Goal: Information Seeking & Learning: Stay updated

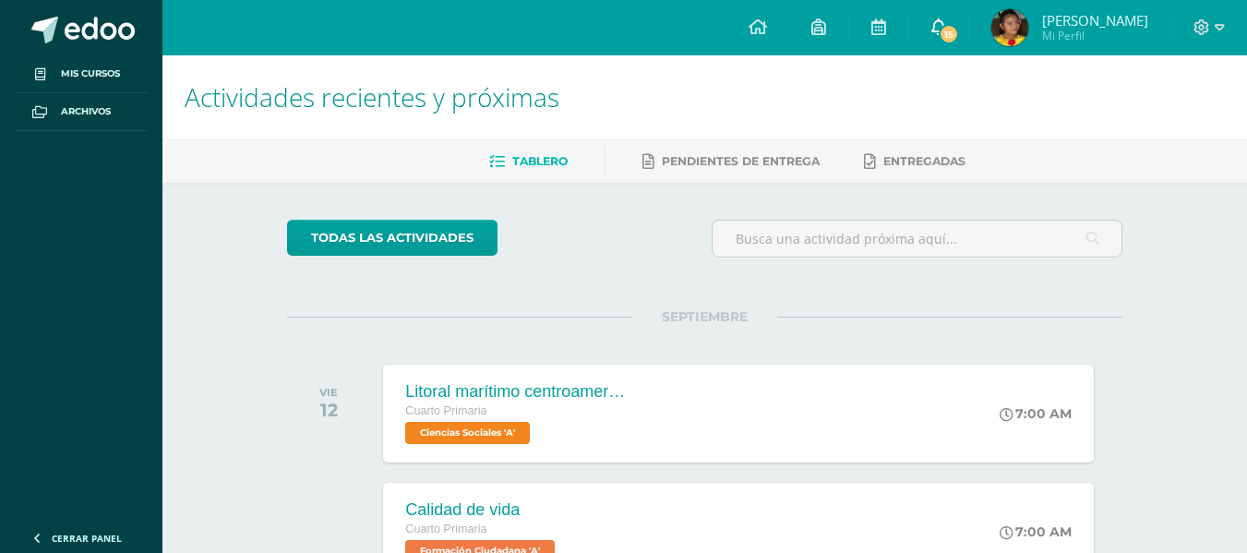
click at [950, 38] on span "15" at bounding box center [949, 34] width 20 height 20
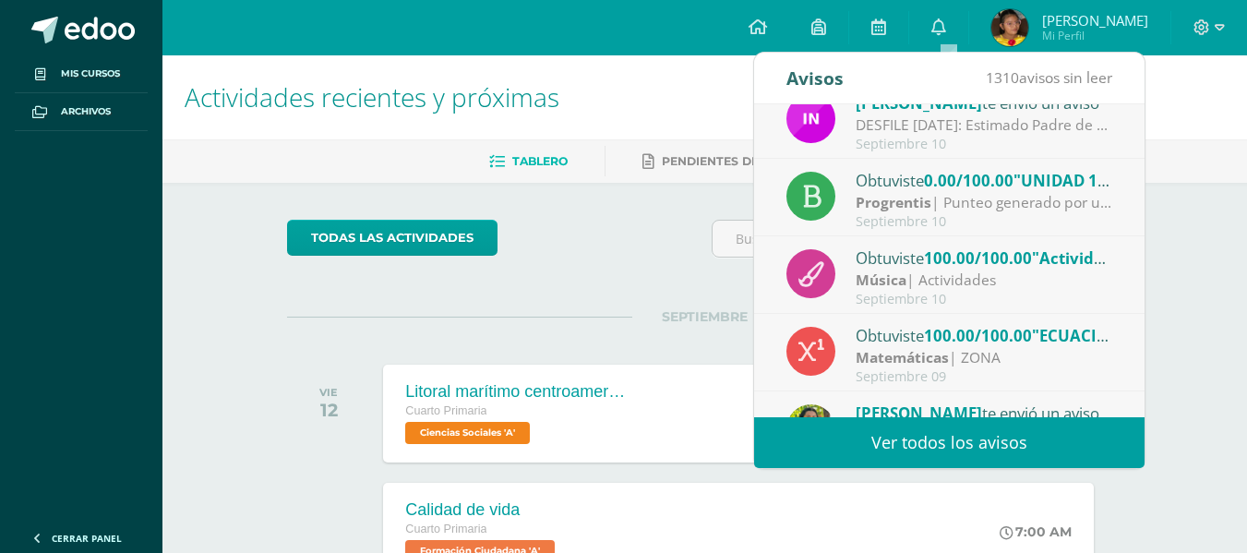
scroll to position [92, 0]
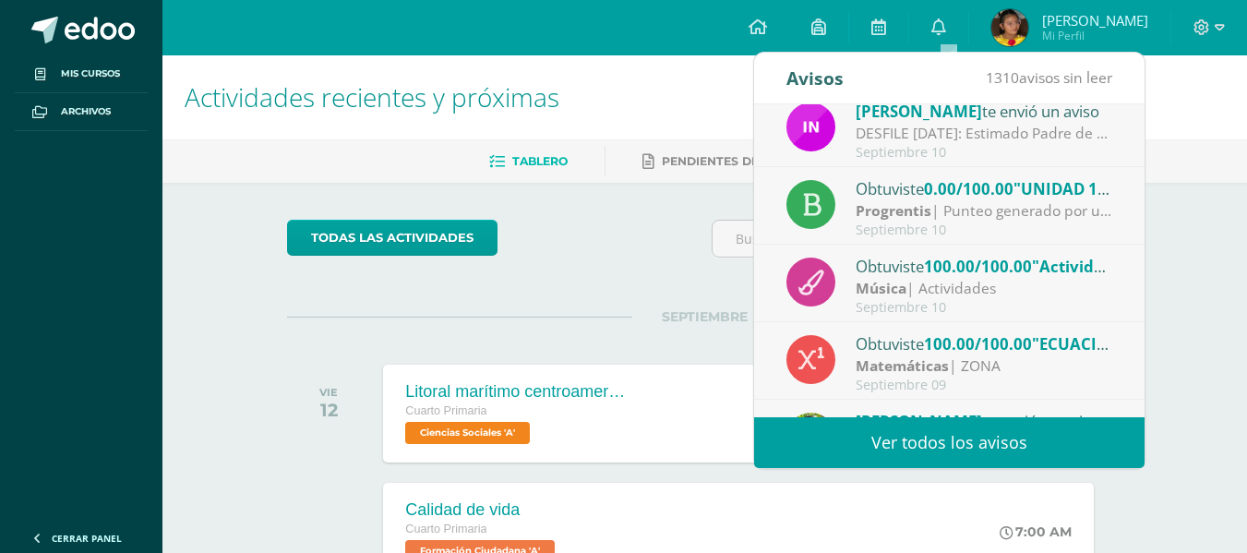
click at [1015, 223] on div "Septiembre 10" at bounding box center [984, 230] width 257 height 16
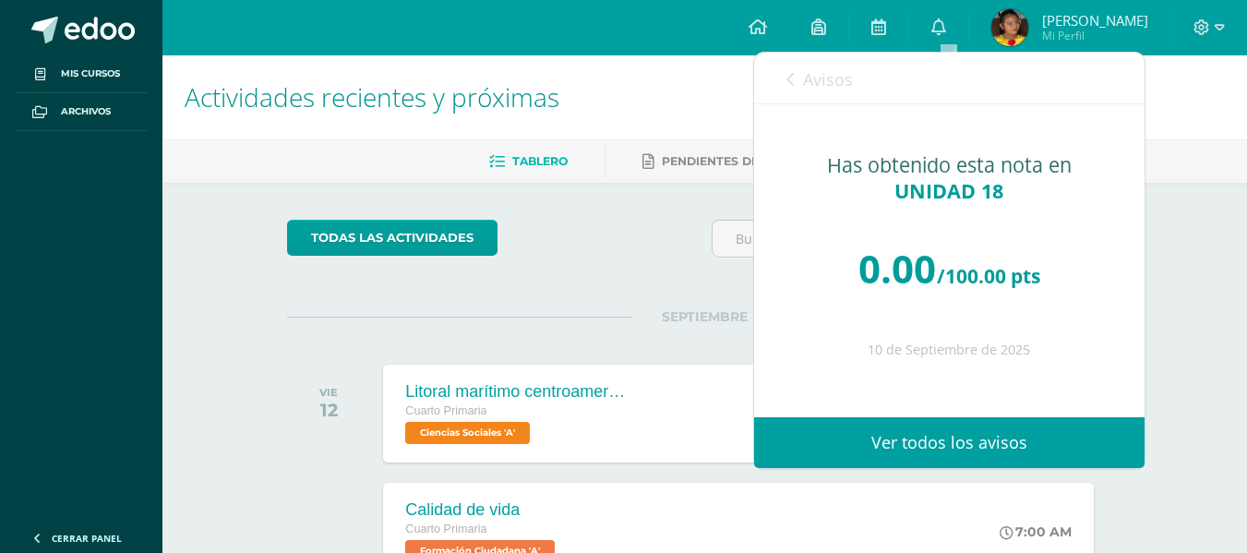
drag, startPoint x: 986, startPoint y: 433, endPoint x: 977, endPoint y: 429, distance: 9.9
click at [984, 433] on link "Ver todos los avisos" at bounding box center [949, 442] width 391 height 51
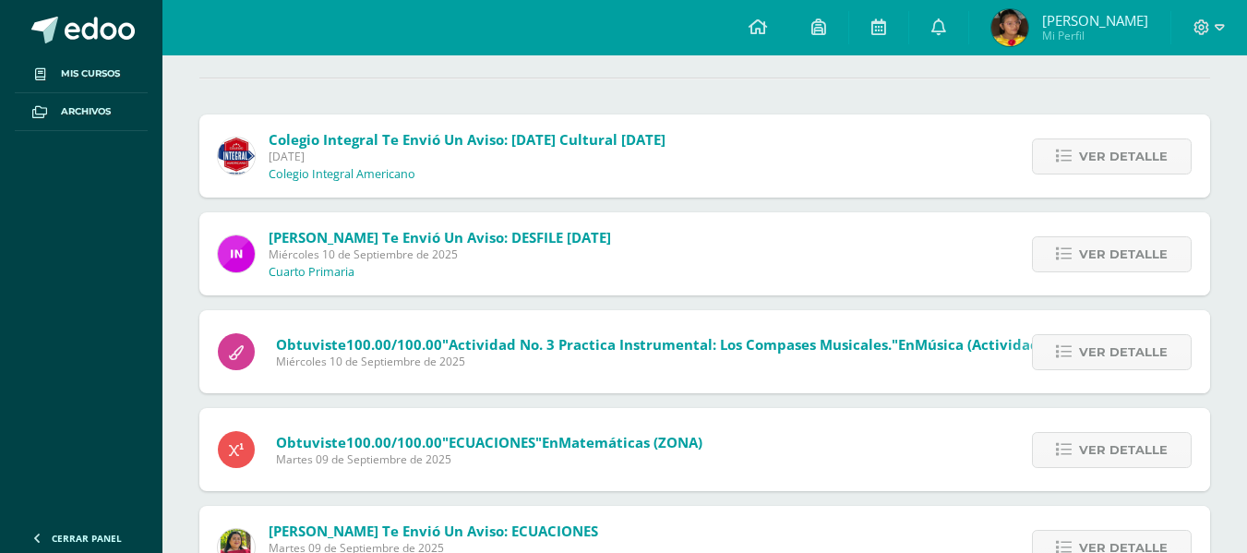
scroll to position [185, 0]
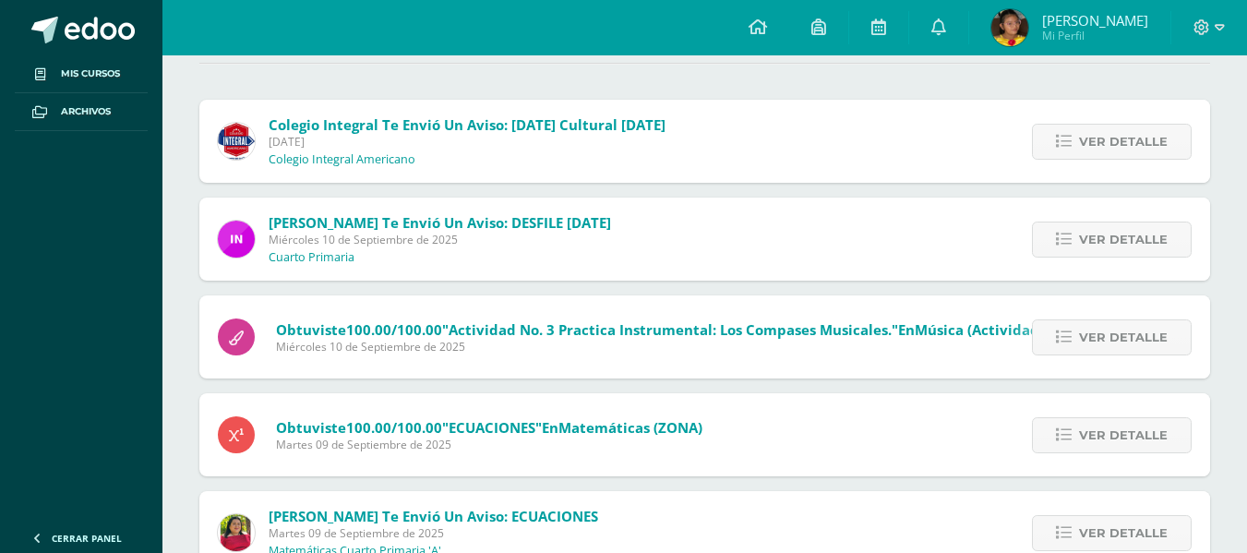
click at [463, 131] on span "Colegio Integral te envió un aviso: Mañana Cultural 12 de septiembre" at bounding box center [467, 124] width 397 height 18
click at [1153, 152] on span "Ver detalle" at bounding box center [1123, 142] width 89 height 34
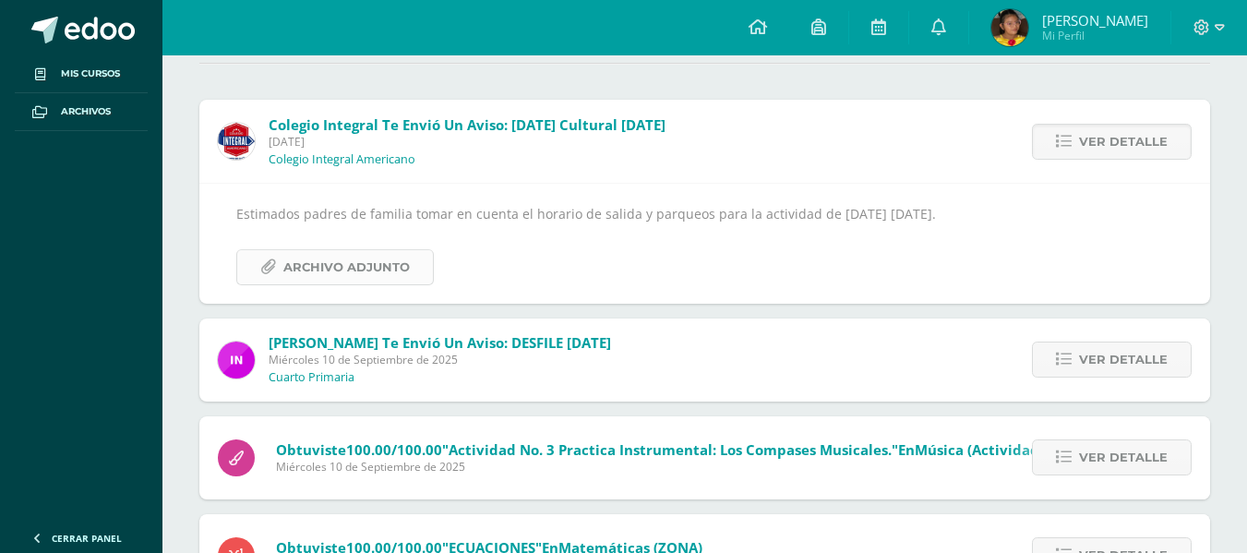
click at [366, 257] on span "Archivo Adjunto" at bounding box center [346, 267] width 126 height 34
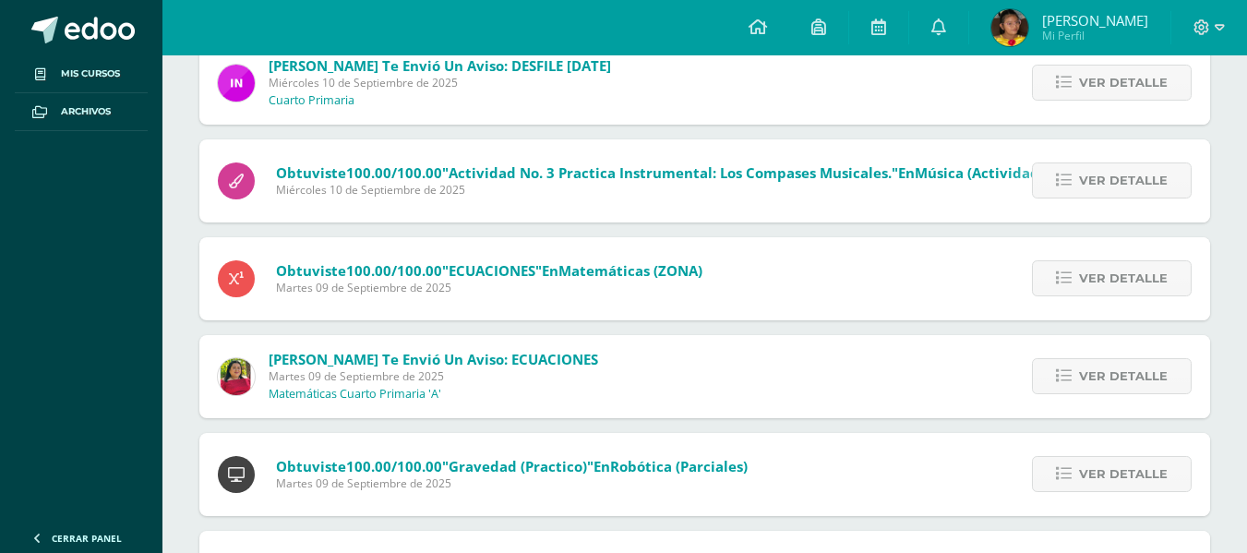
scroll to position [554, 0]
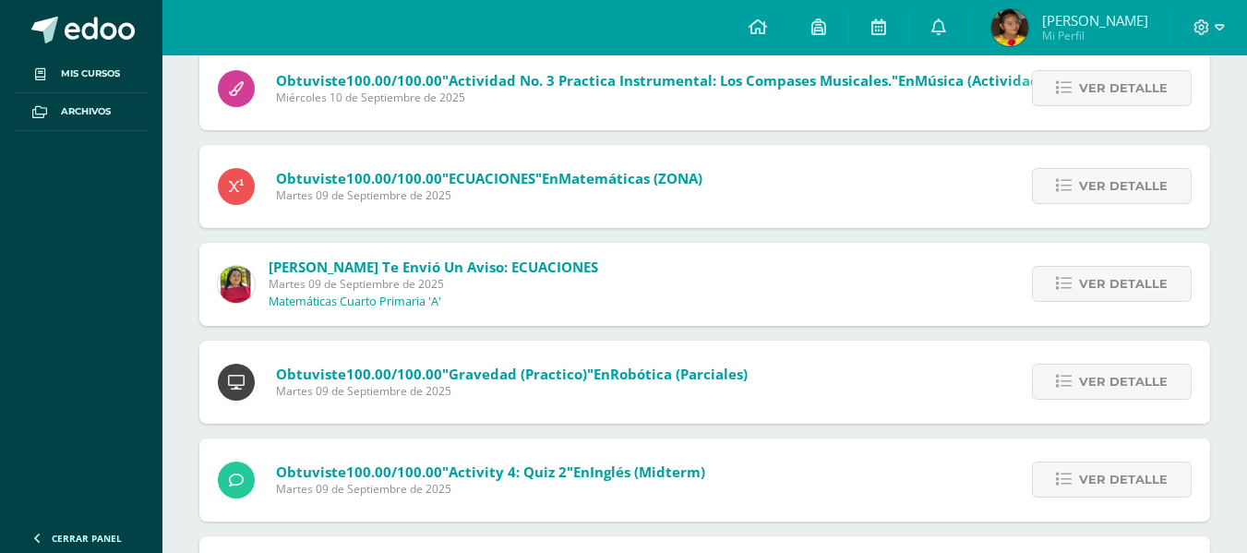
click at [577, 265] on span "Lourdes Bautista te envió un aviso: ECUACIONES" at bounding box center [434, 267] width 330 height 18
click at [1110, 284] on span "Ver detalle" at bounding box center [1123, 284] width 89 height 34
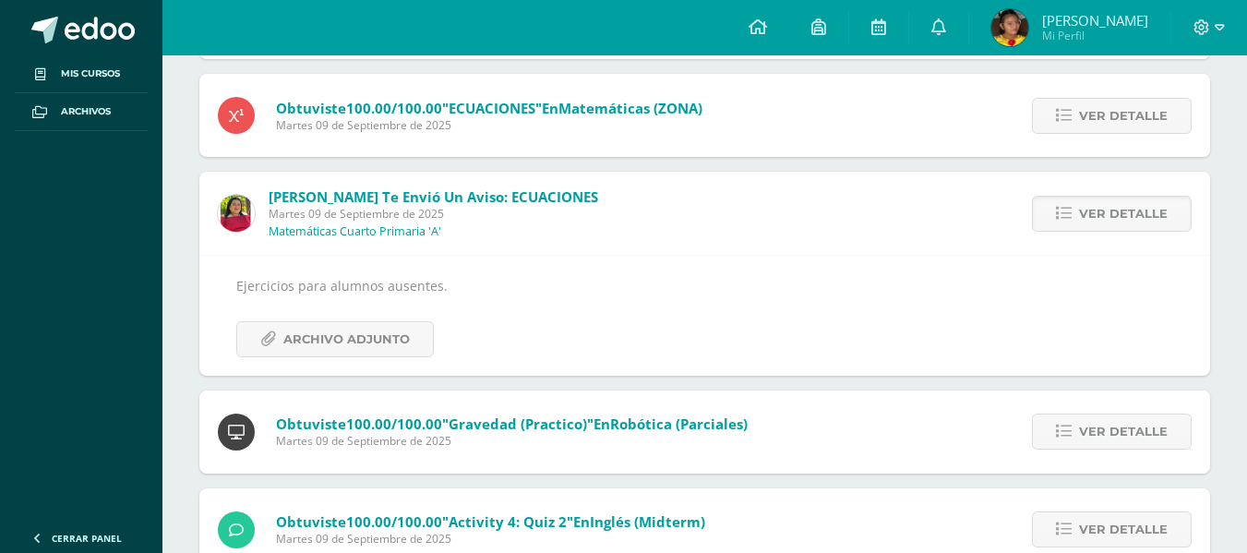
scroll to position [427, 0]
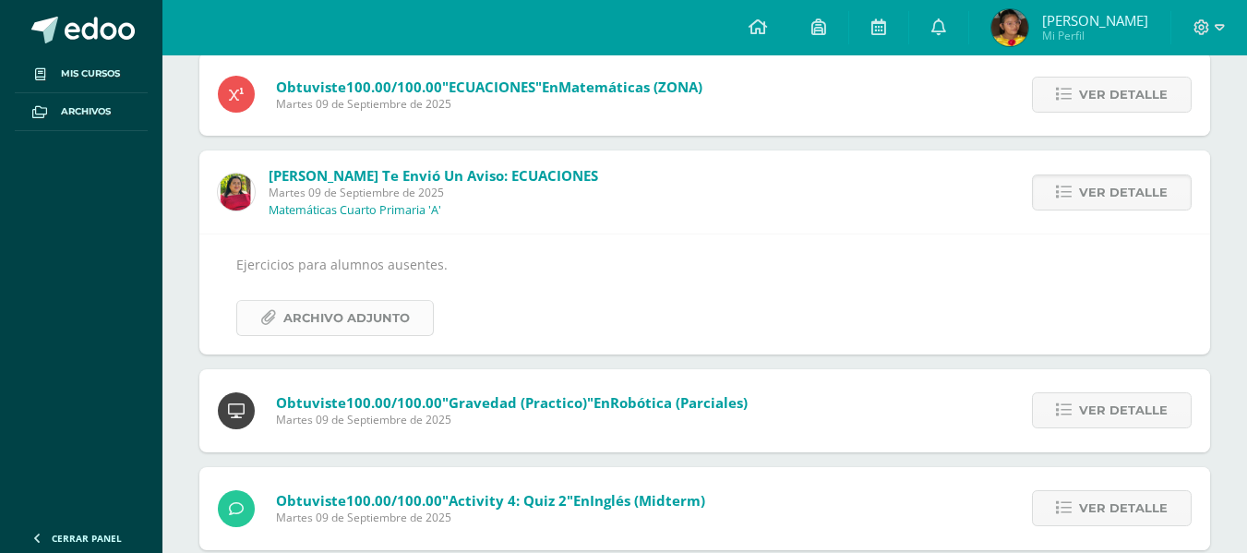
click at [398, 318] on span "Archivo Adjunto" at bounding box center [346, 318] width 126 height 34
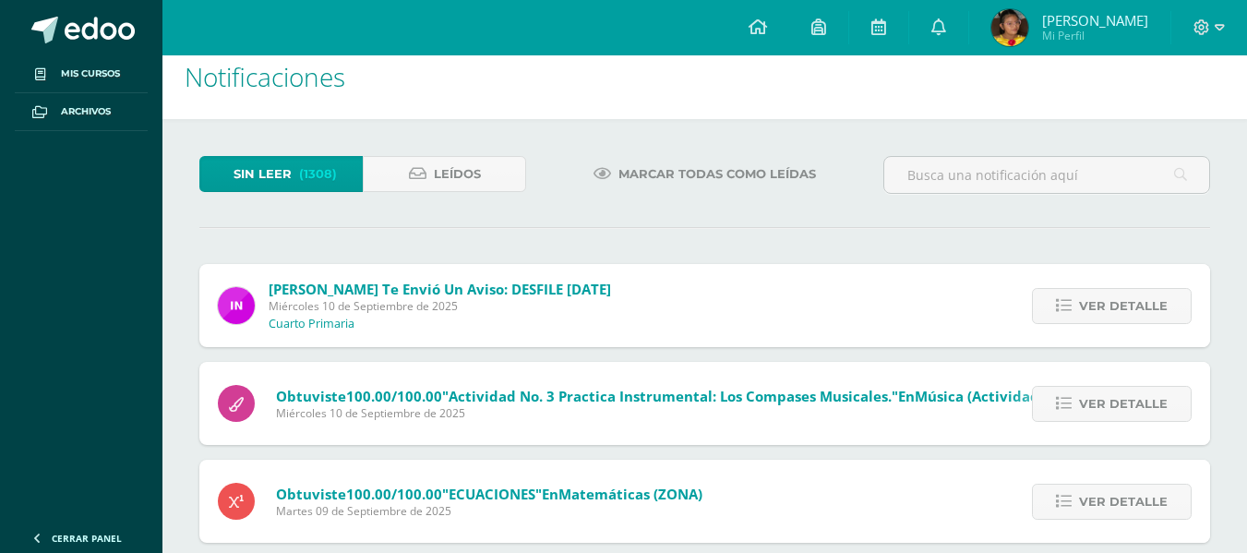
scroll to position [0, 0]
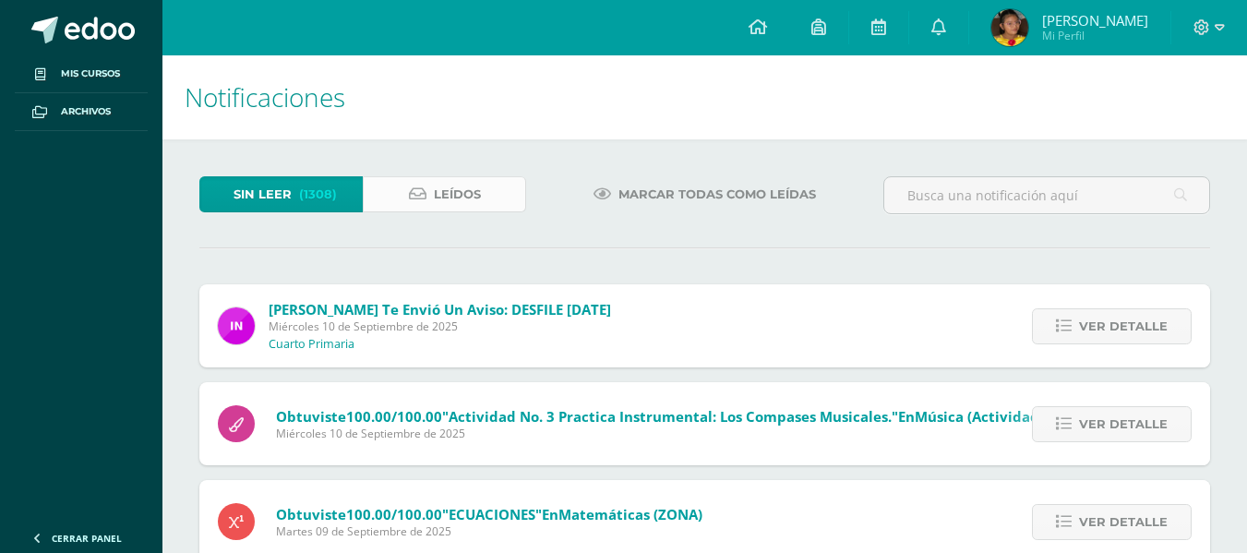
click at [465, 185] on span "Leídos" at bounding box center [457, 194] width 47 height 34
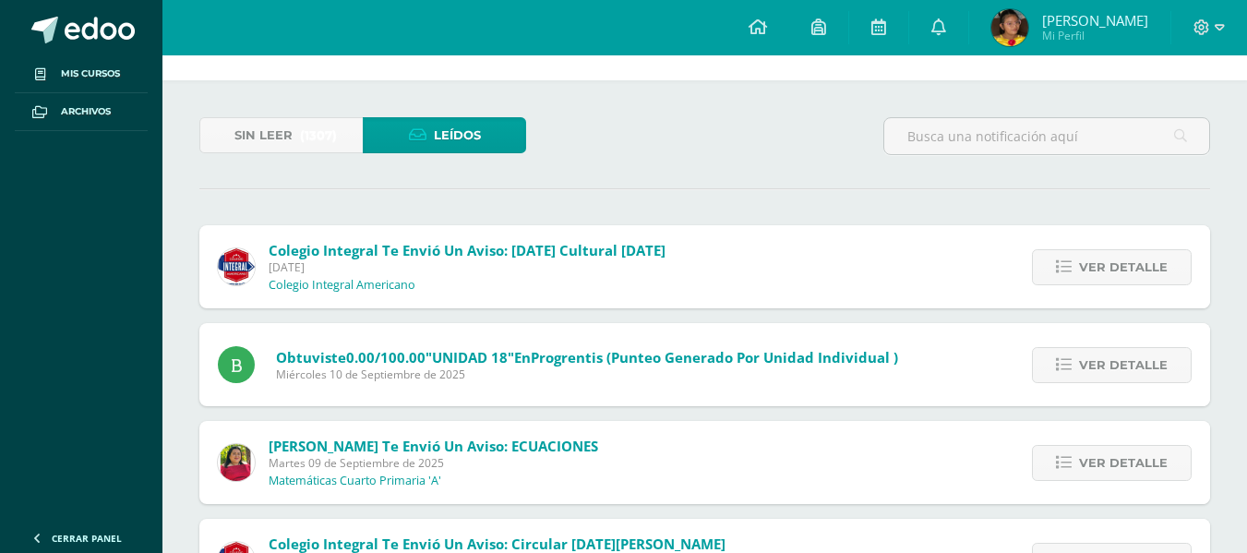
scroll to position [92, 0]
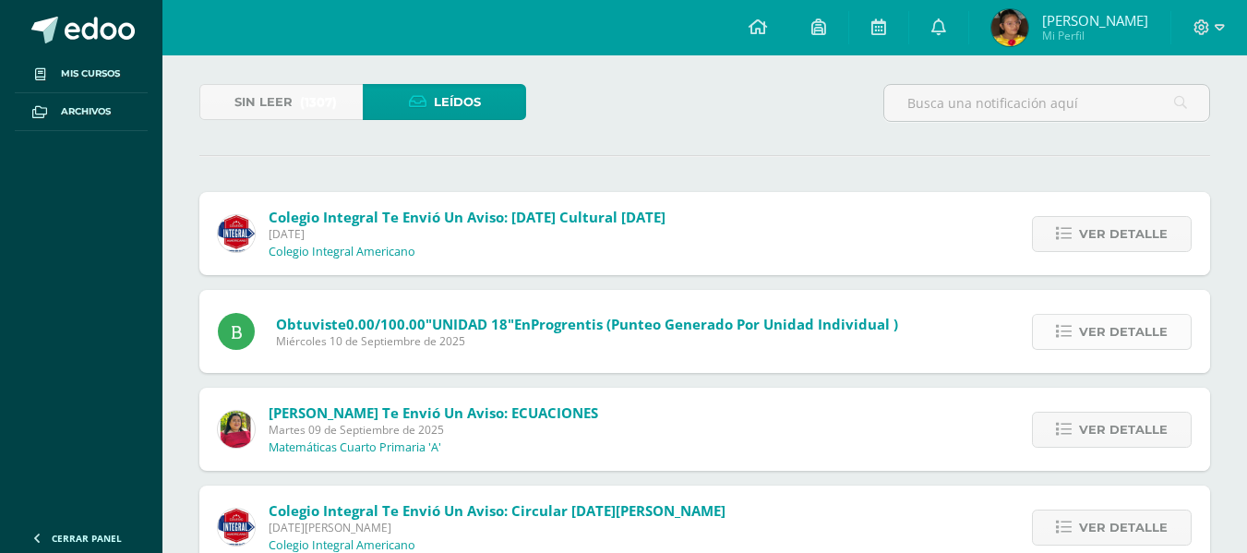
click at [1092, 339] on span "Ver detalle" at bounding box center [1123, 332] width 89 height 34
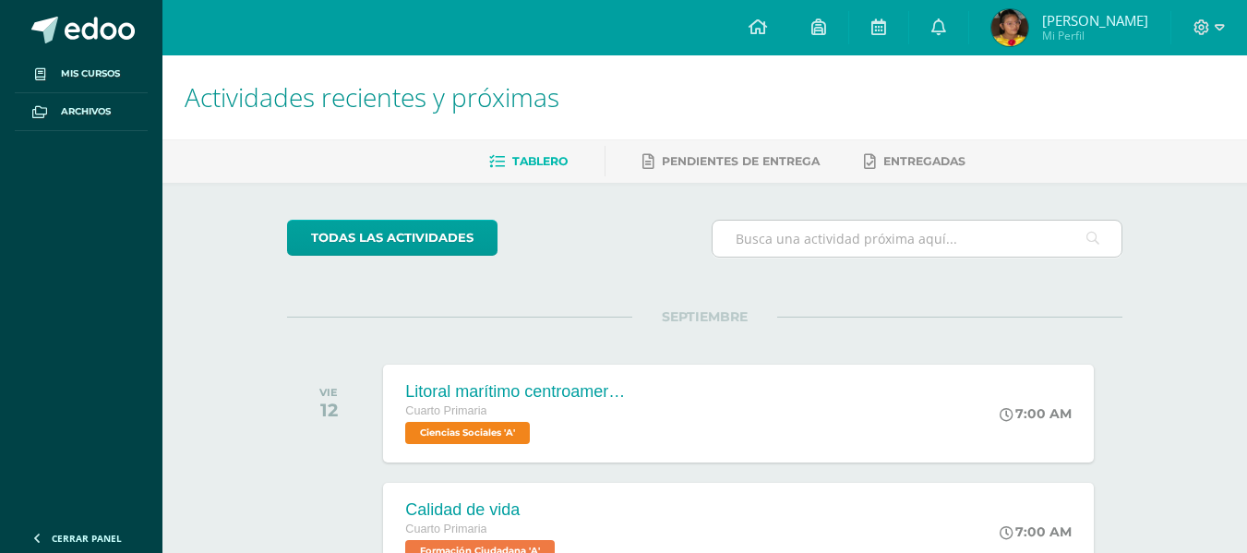
click at [811, 243] on input "text" at bounding box center [917, 239] width 409 height 36
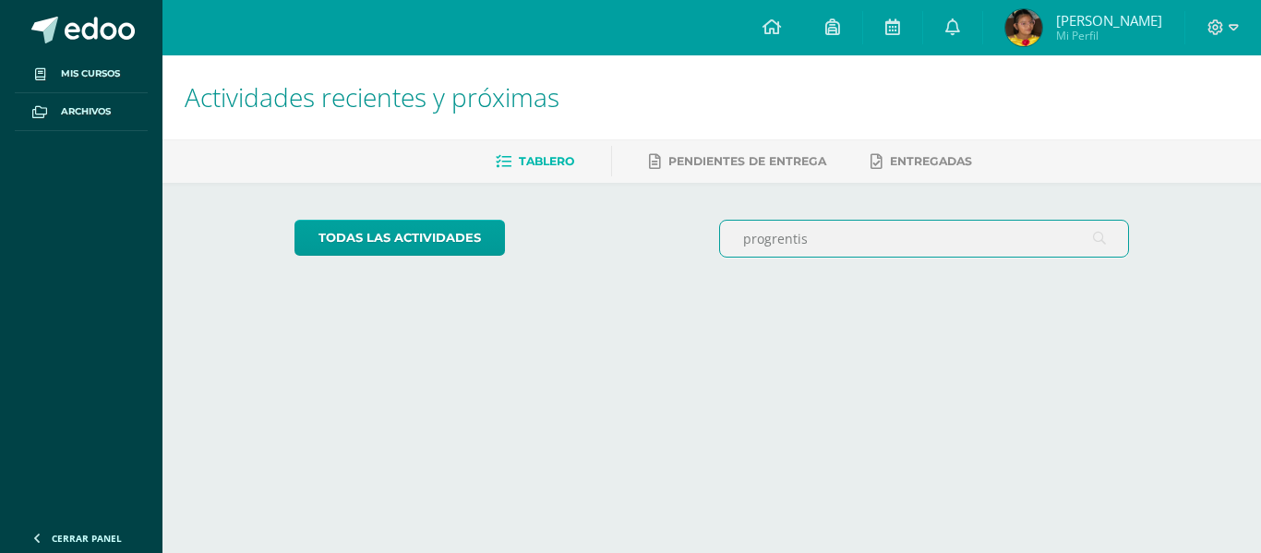
type input "progrentis"
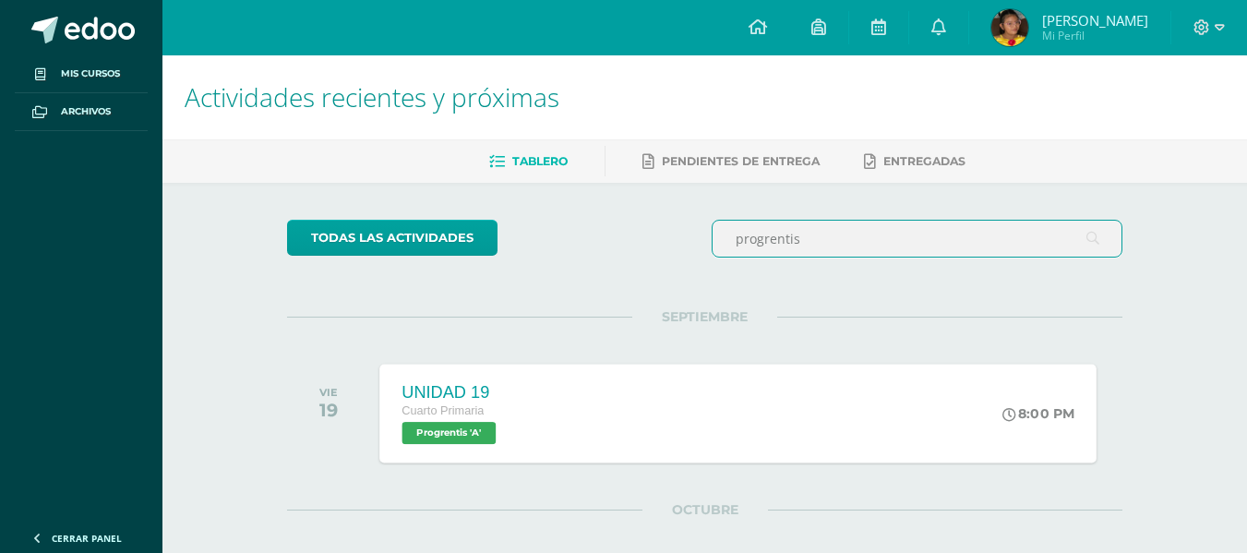
click at [464, 386] on div "UNIDAD 19" at bounding box center [452, 391] width 99 height 19
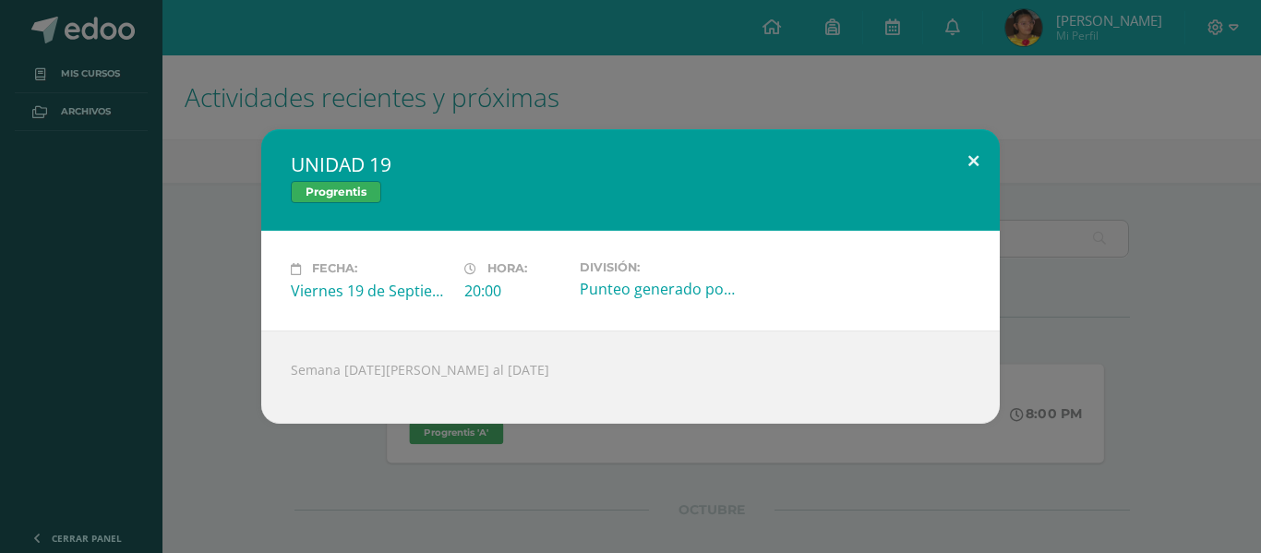
click at [976, 163] on button at bounding box center [973, 160] width 53 height 63
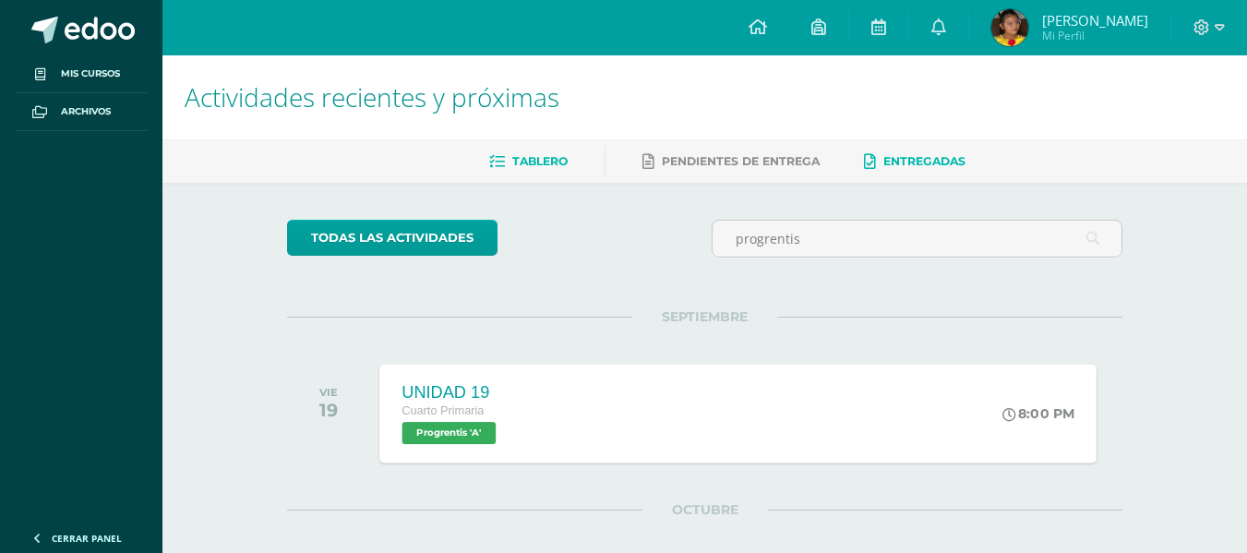
click at [933, 167] on span "Entregadas" at bounding box center [924, 161] width 82 height 14
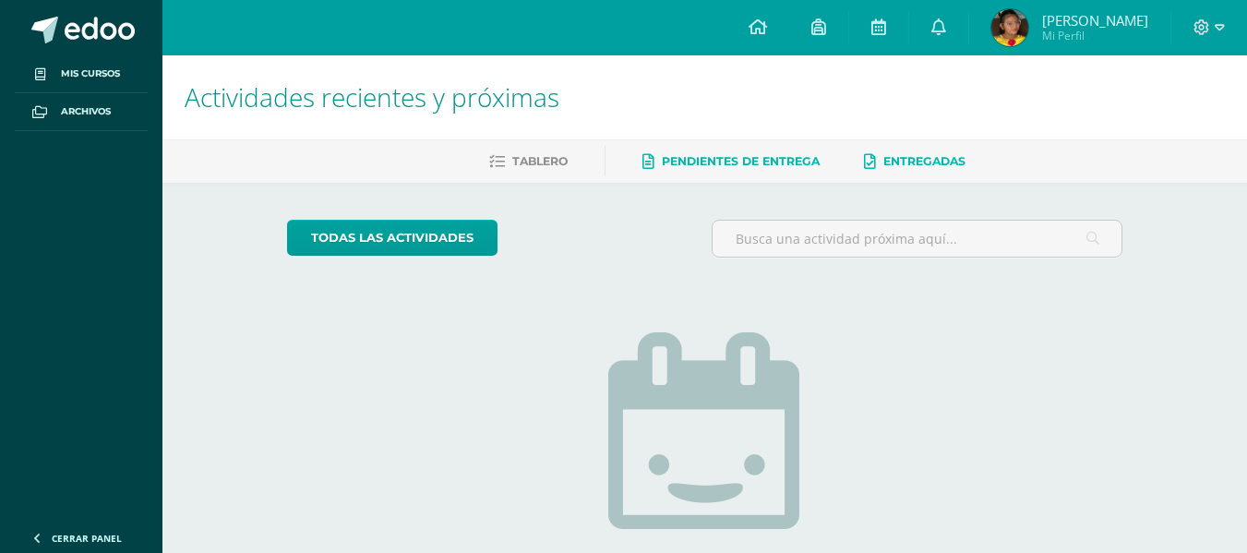
click at [766, 161] on span "Pendientes de entrega" at bounding box center [741, 161] width 158 height 14
click at [820, 238] on input "text" at bounding box center [917, 239] width 409 height 36
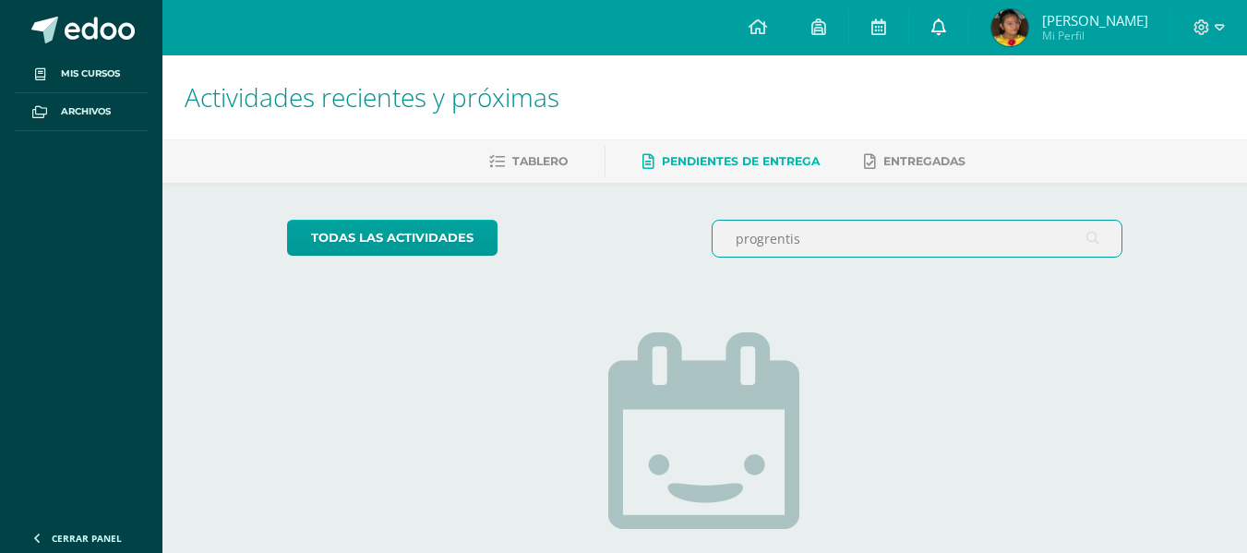
type input "progrentis"
click at [943, 22] on icon at bounding box center [938, 26] width 15 height 17
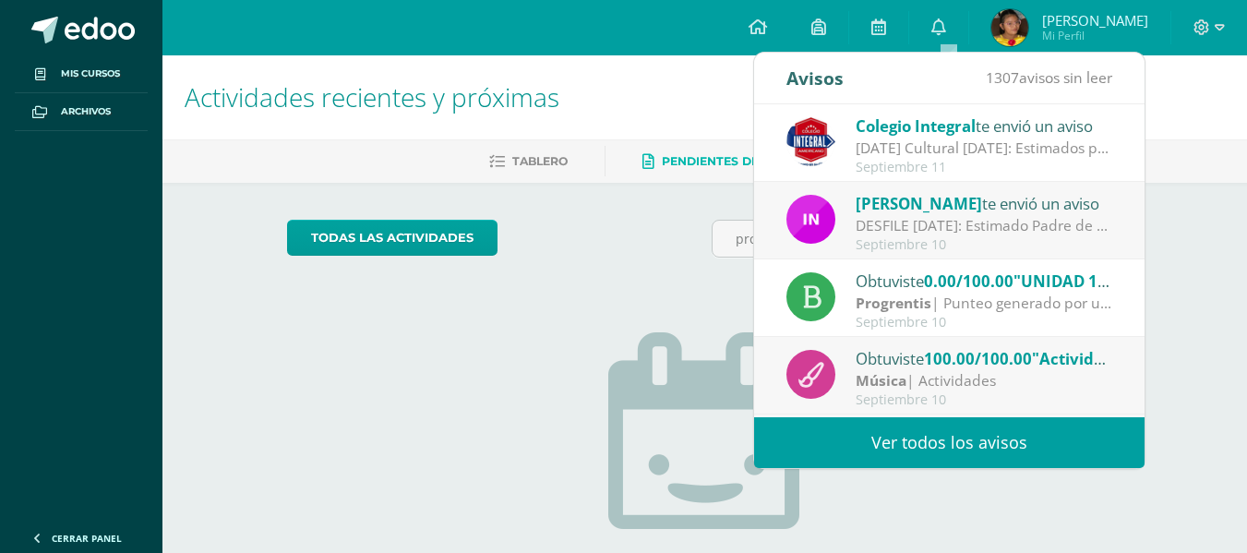
click at [941, 442] on link "Ver todos los avisos" at bounding box center [949, 442] width 391 height 51
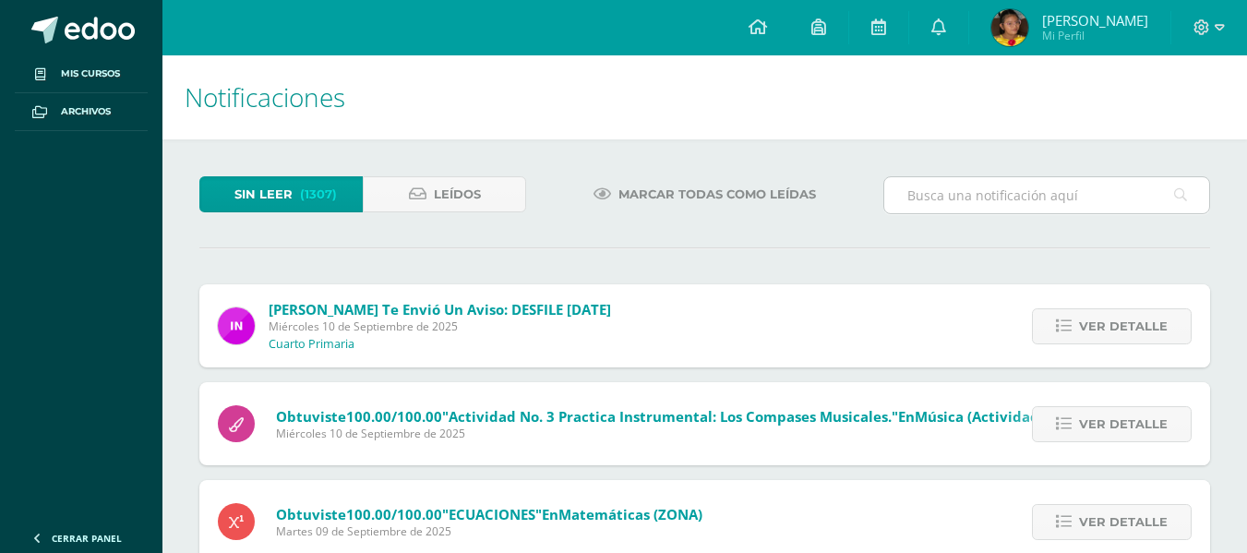
click at [950, 199] on input "text" at bounding box center [1046, 195] width 325 height 36
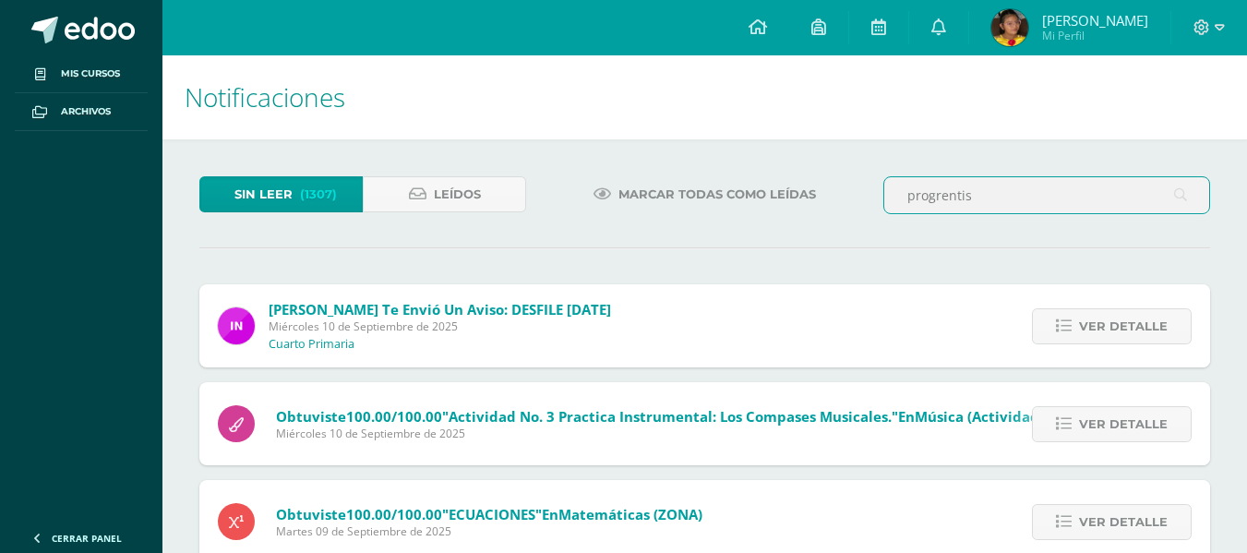
type input "progrentis"
click at [1183, 197] on icon at bounding box center [1180, 195] width 13 height 38
click at [1027, 193] on input "progrentis" at bounding box center [1046, 195] width 325 height 36
click at [487, 195] on link "Leídos" at bounding box center [444, 194] width 163 height 36
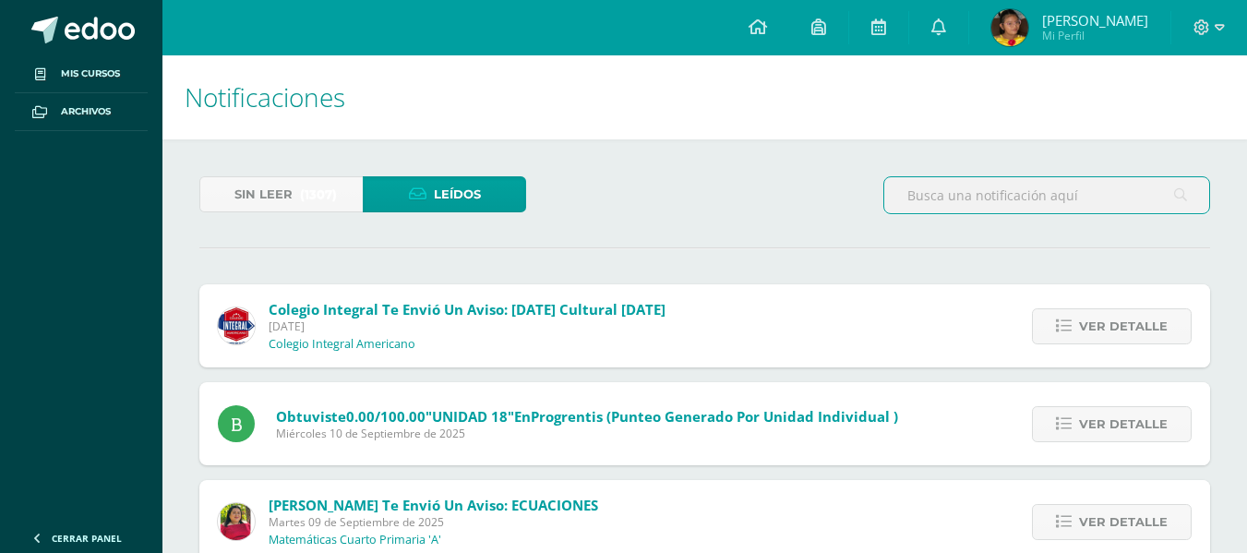
click at [939, 201] on input "text" at bounding box center [1046, 195] width 325 height 36
type input "vanesa"
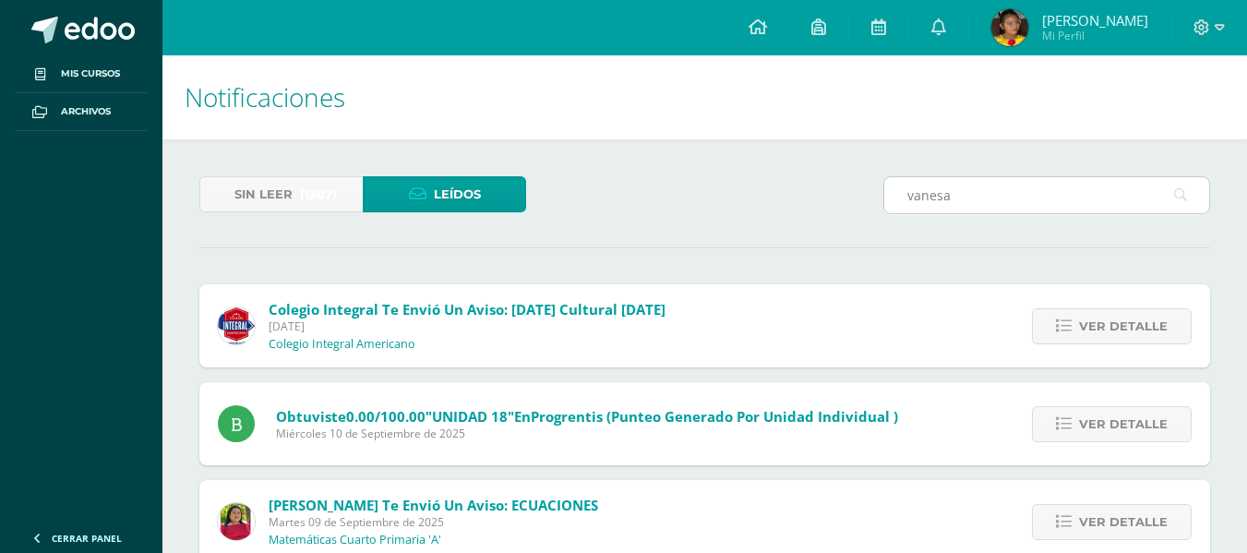
click at [1177, 197] on icon at bounding box center [1180, 195] width 13 height 38
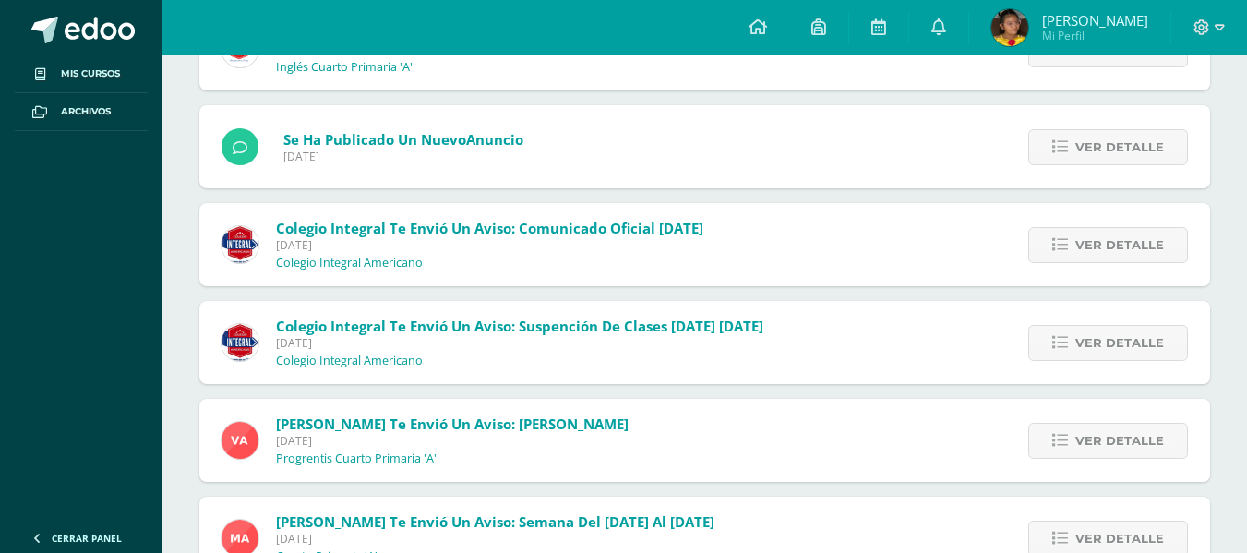
scroll to position [1348, 0]
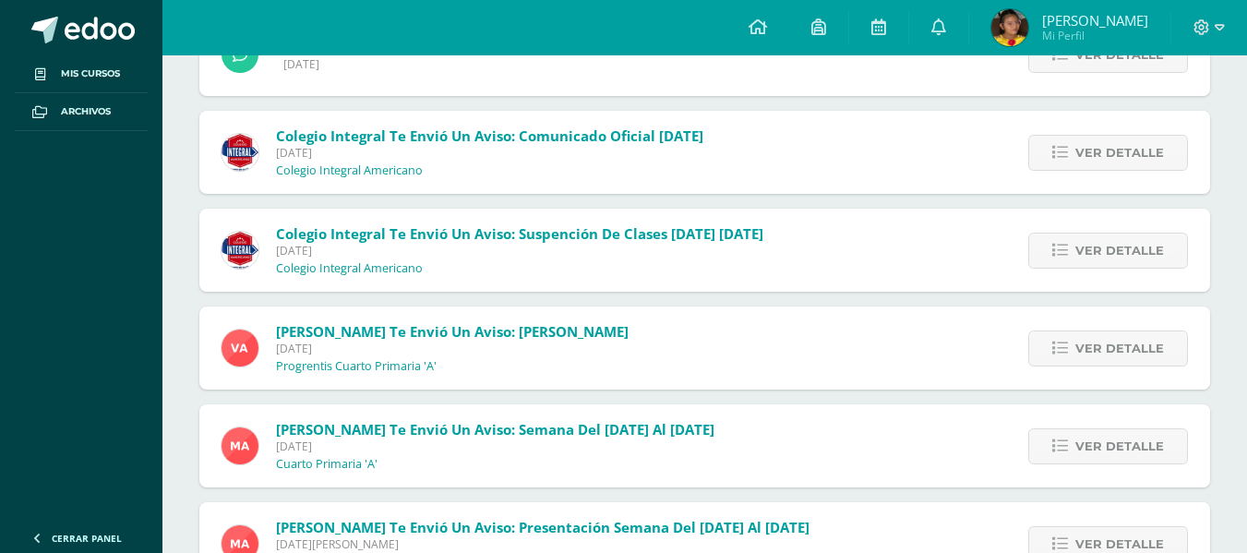
click at [518, 333] on span "[PERSON_NAME] te envió un aviso: [PERSON_NAME]" at bounding box center [452, 331] width 353 height 18
click at [1117, 336] on span "Ver detalle" at bounding box center [1119, 348] width 89 height 34
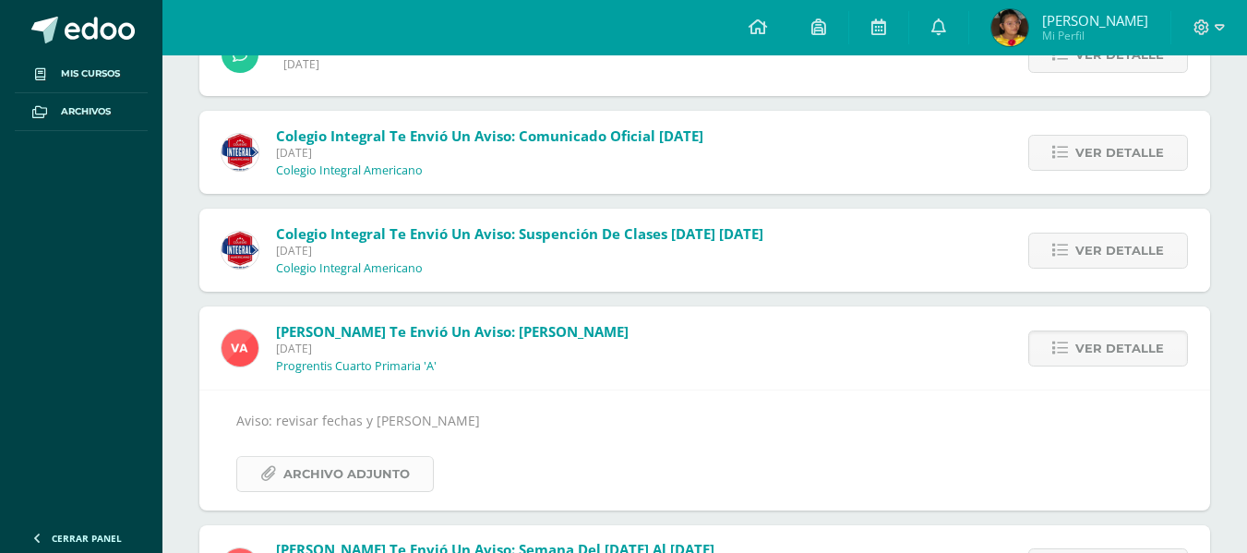
click at [383, 466] on span "Archivo Adjunto" at bounding box center [346, 474] width 126 height 34
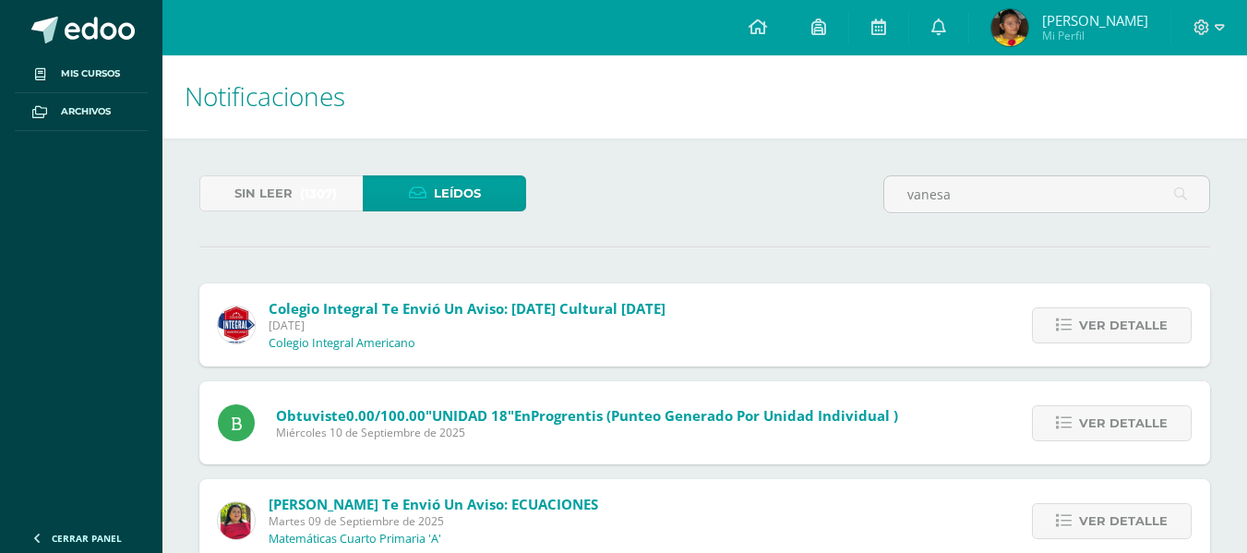
scroll to position [0, 0]
click at [265, 192] on span "Sin leer" at bounding box center [263, 194] width 58 height 34
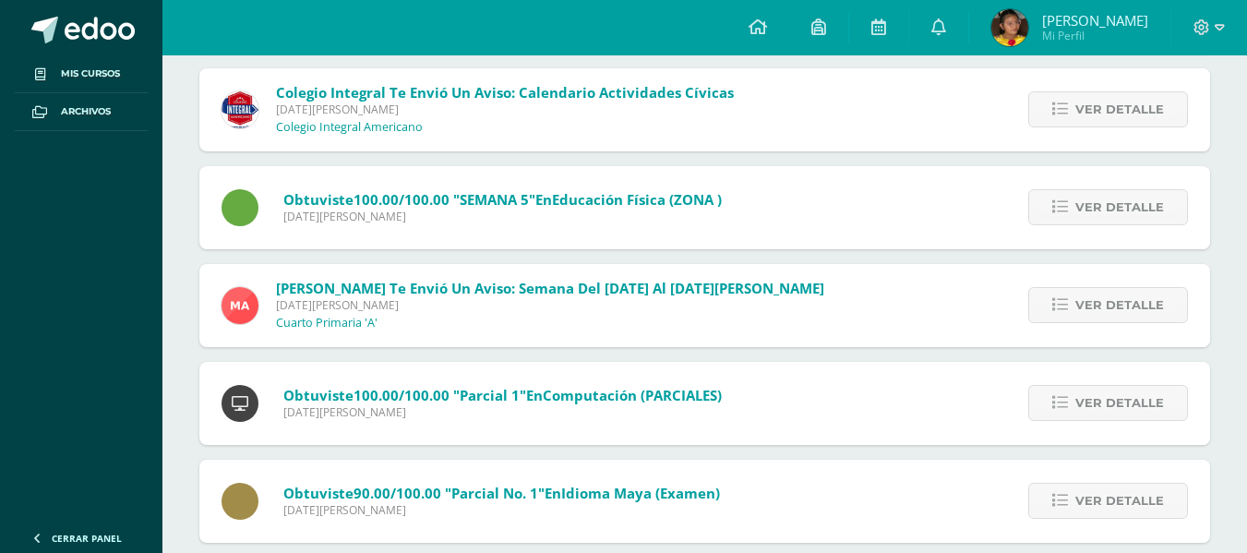
scroll to position [2668, 0]
